Goal: Information Seeking & Learning: Check status

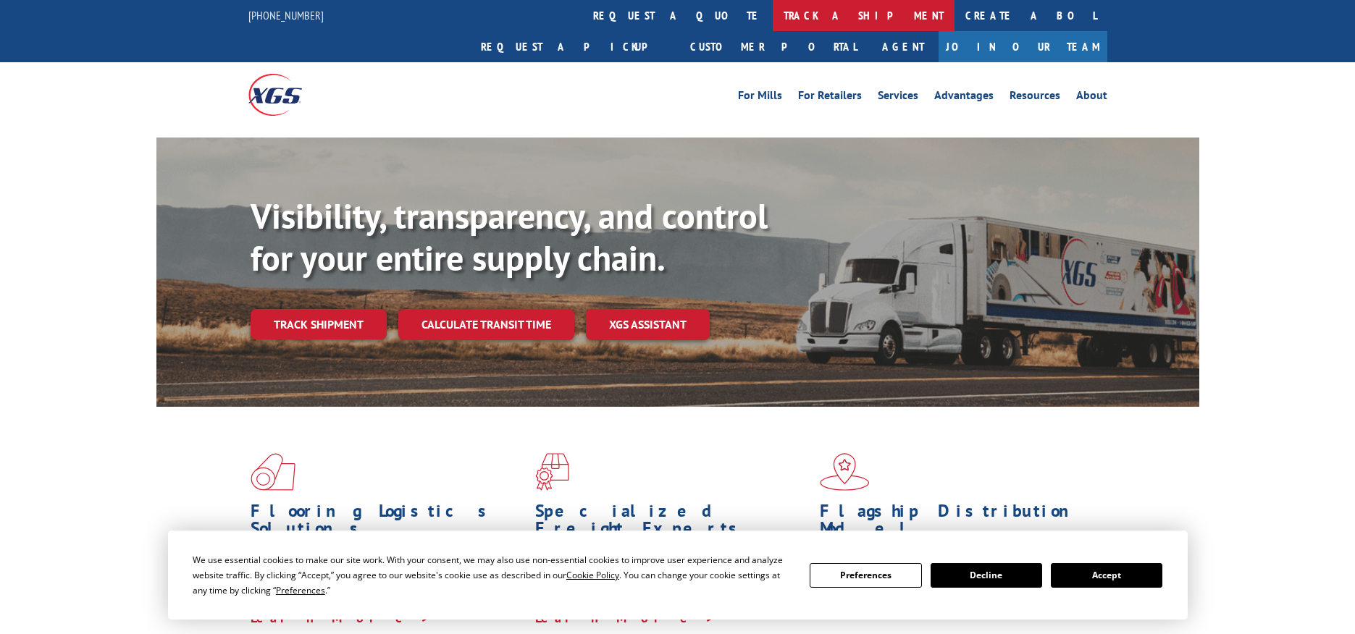
click at [773, 18] on link "track a shipment" at bounding box center [864, 15] width 182 height 31
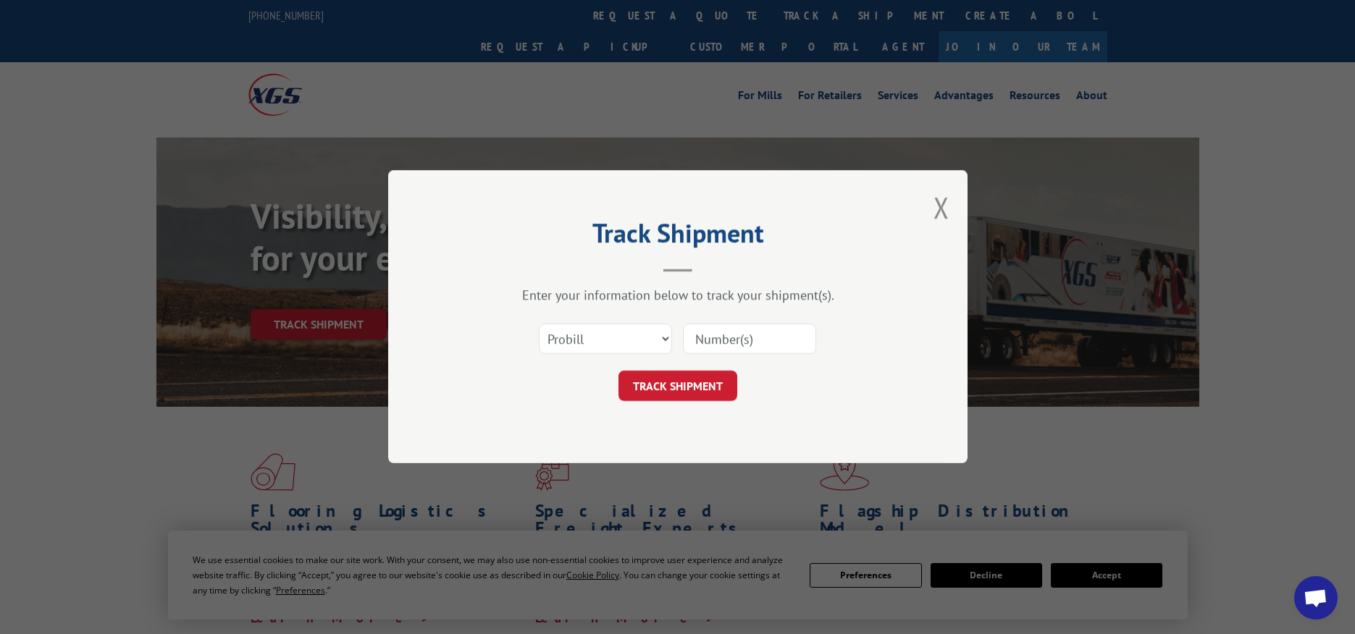
paste input "5221300"
type input "5221300"
click at [658, 377] on button "TRACK SHIPMENT" at bounding box center [677, 387] width 119 height 30
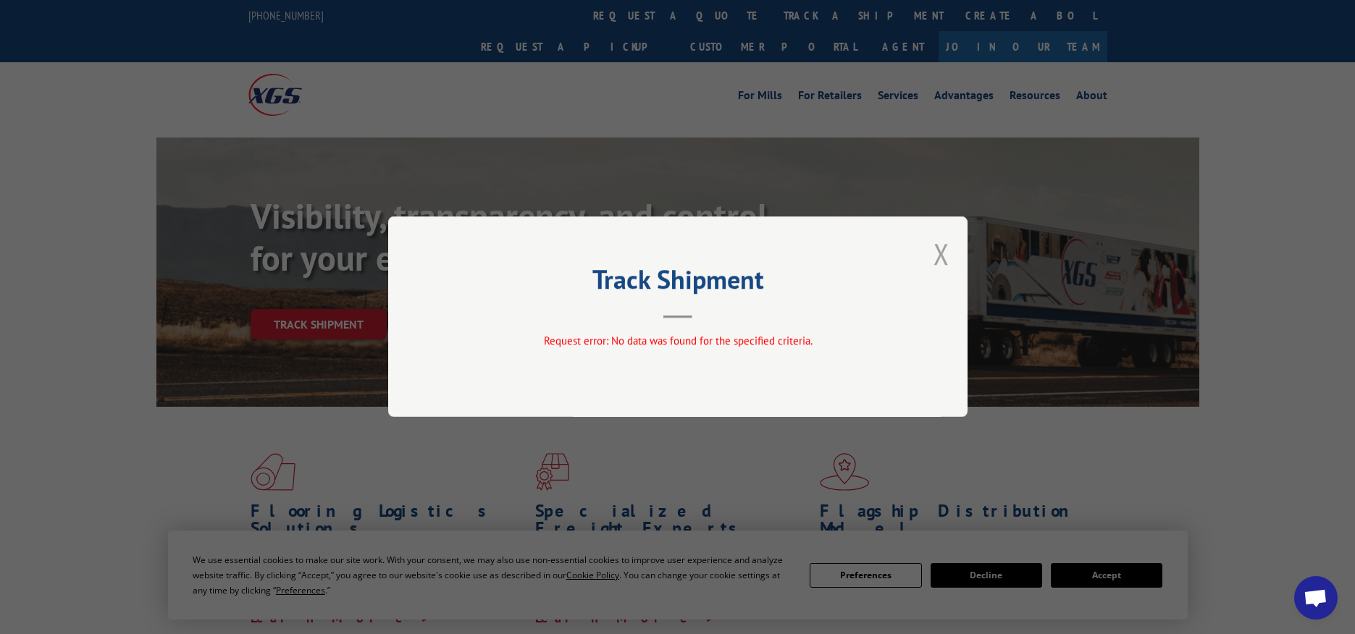
click at [947, 251] on button "Close modal" at bounding box center [942, 254] width 16 height 38
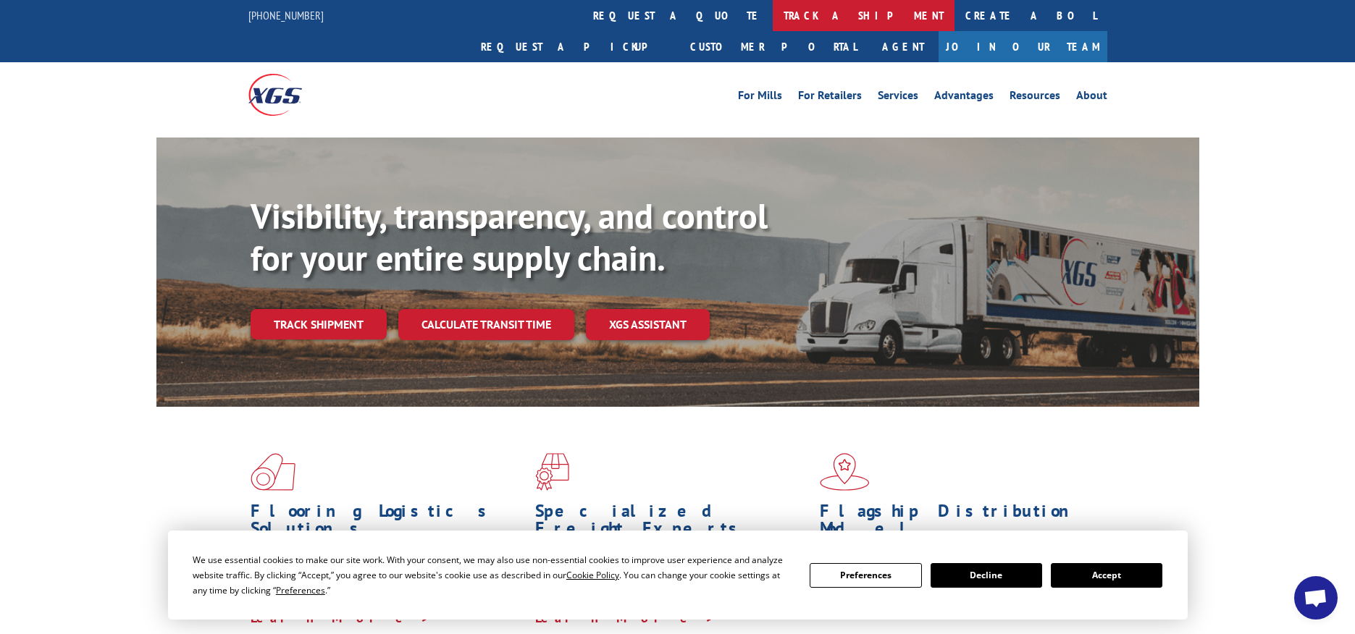
click at [773, 9] on link "track a shipment" at bounding box center [864, 15] width 182 height 31
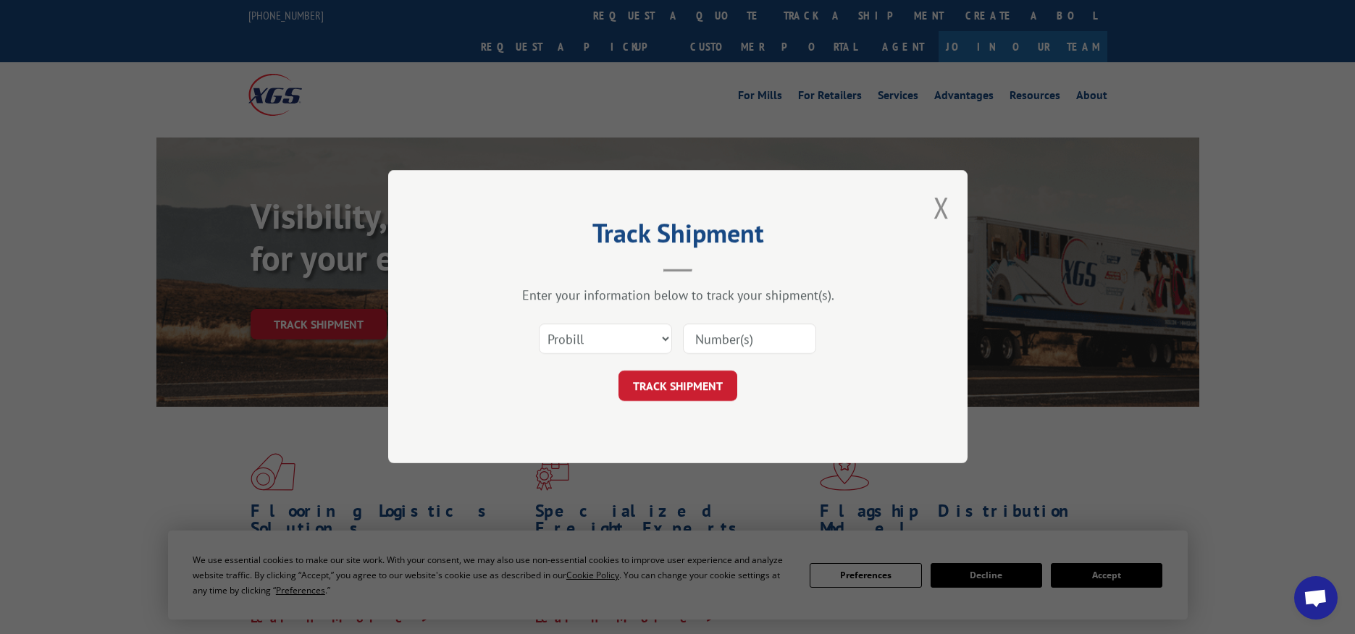
paste input "17521276"
type input "17521276"
click at [679, 388] on button "TRACK SHIPMENT" at bounding box center [677, 387] width 119 height 30
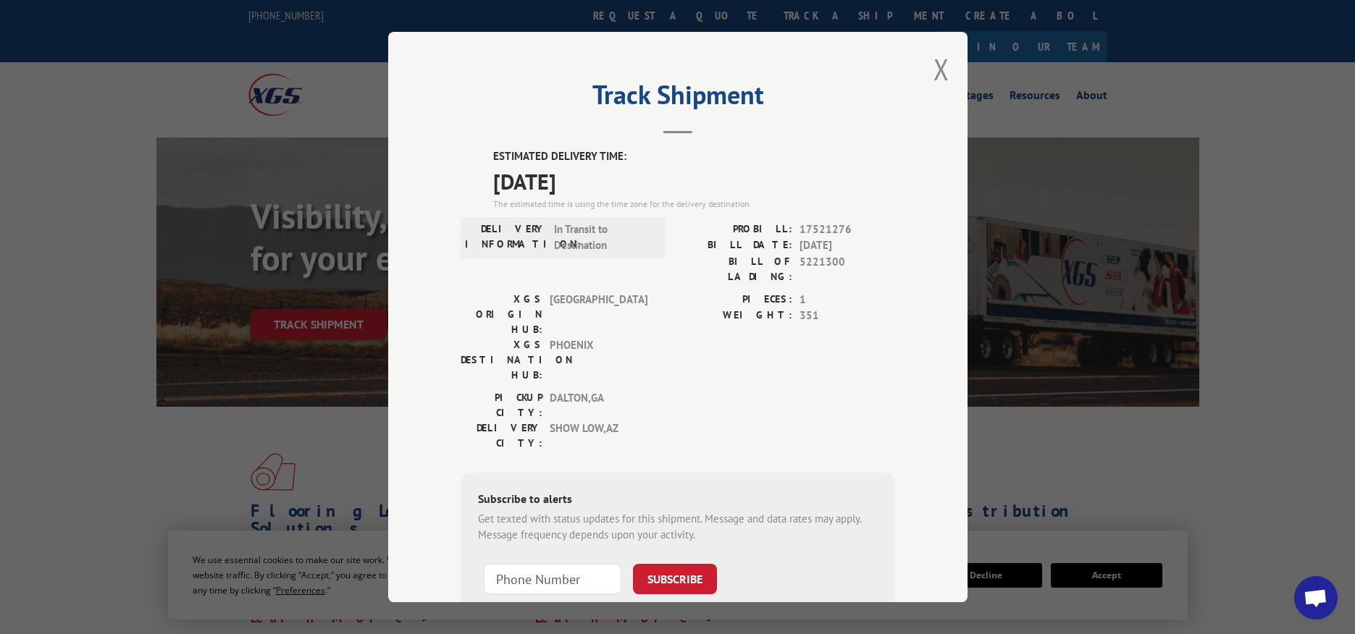
drag, startPoint x: 608, startPoint y: 178, endPoint x: 482, endPoint y: 156, distance: 128.7
click at [482, 156] on div "ESTIMATED DELIVERY TIME: [DATE] The estimated time is using the time zone for t…" at bounding box center [678, 408] width 435 height 521
copy div "ESTIMATED DELIVERY TIME: [DATE]"
click at [939, 61] on button "Close modal" at bounding box center [942, 69] width 16 height 38
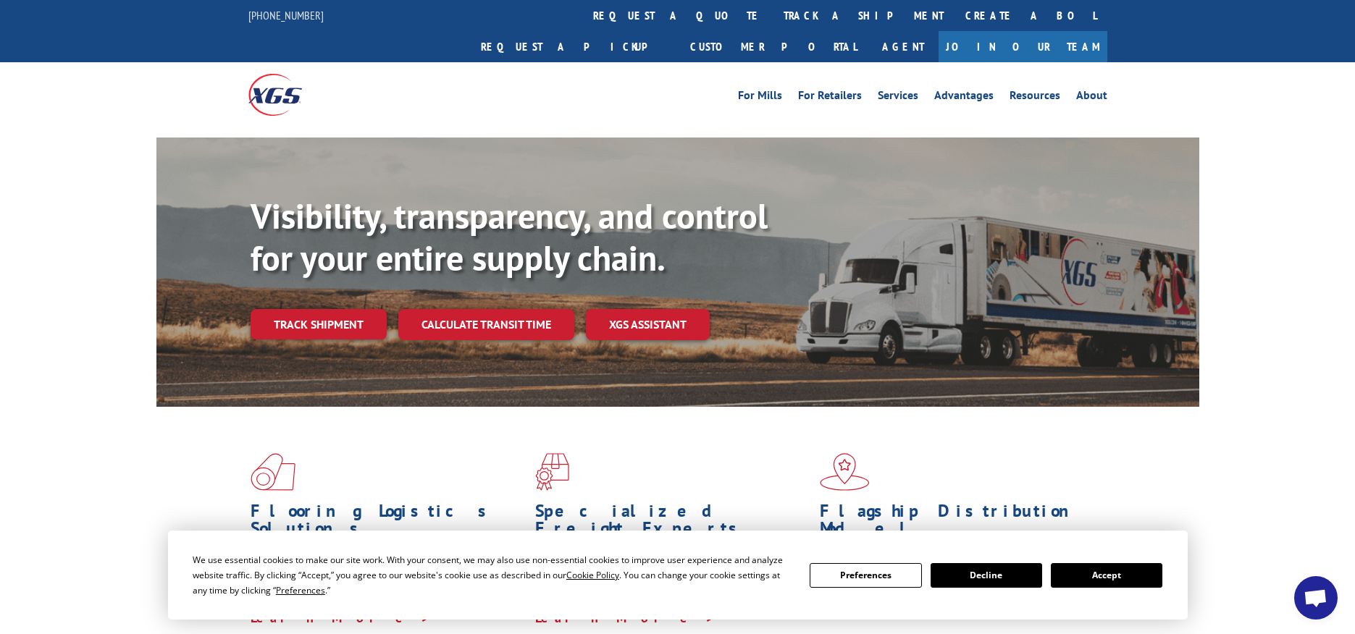
drag, startPoint x: 640, startPoint y: 14, endPoint x: 646, endPoint y: 20, distance: 8.7
click at [773, 14] on link "track a shipment" at bounding box center [864, 15] width 182 height 31
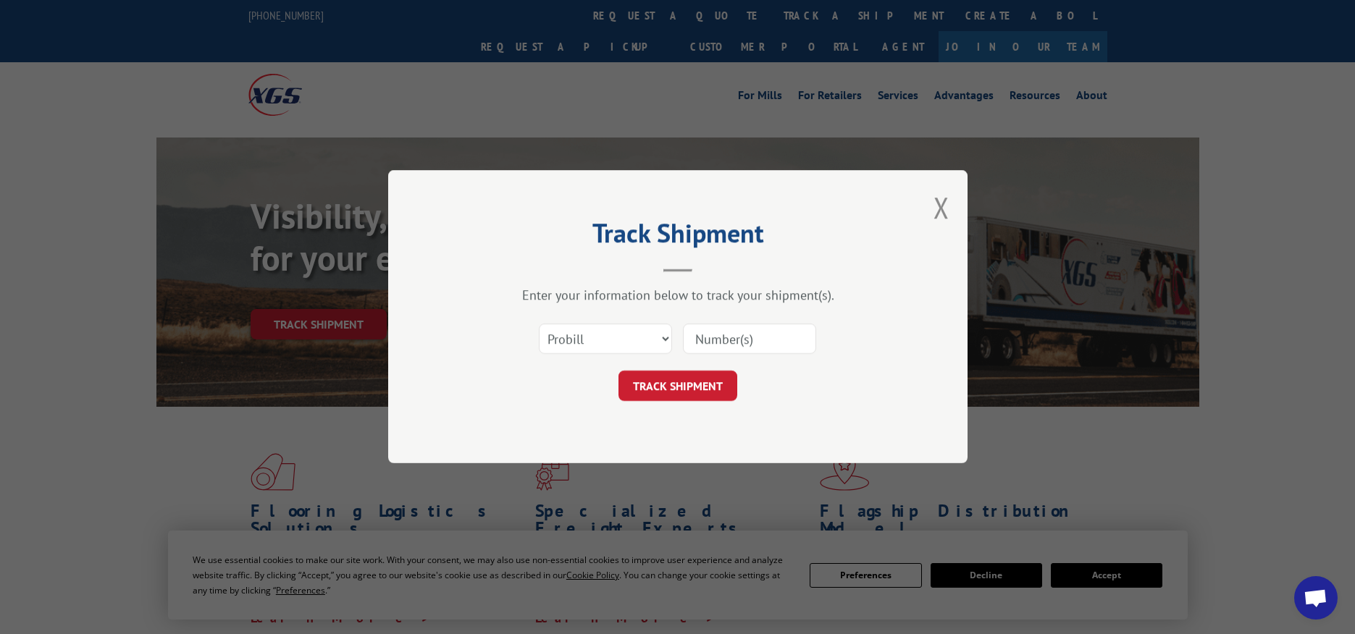
paste input "17517576"
type input "17517576"
click at [665, 383] on button "TRACK SHIPMENT" at bounding box center [677, 387] width 119 height 30
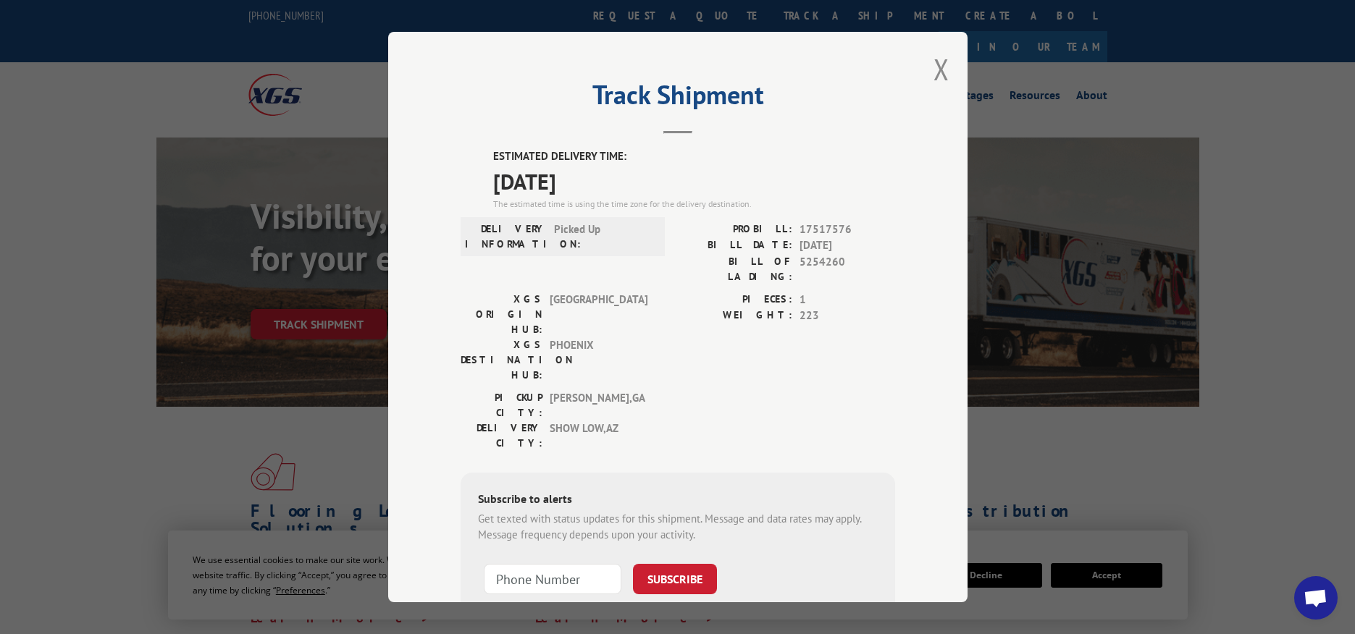
drag, startPoint x: 617, startPoint y: 175, endPoint x: 456, endPoint y: 126, distance: 168.8
click at [456, 126] on div "Track Shipment ESTIMATED DELIVERY TIME: [DATE] The estimated time is using the …" at bounding box center [677, 317] width 579 height 571
copy div "Track Shipment ESTIMATED DELIVERY TIME: [DATE]"
